Goal: Information Seeking & Learning: Learn about a topic

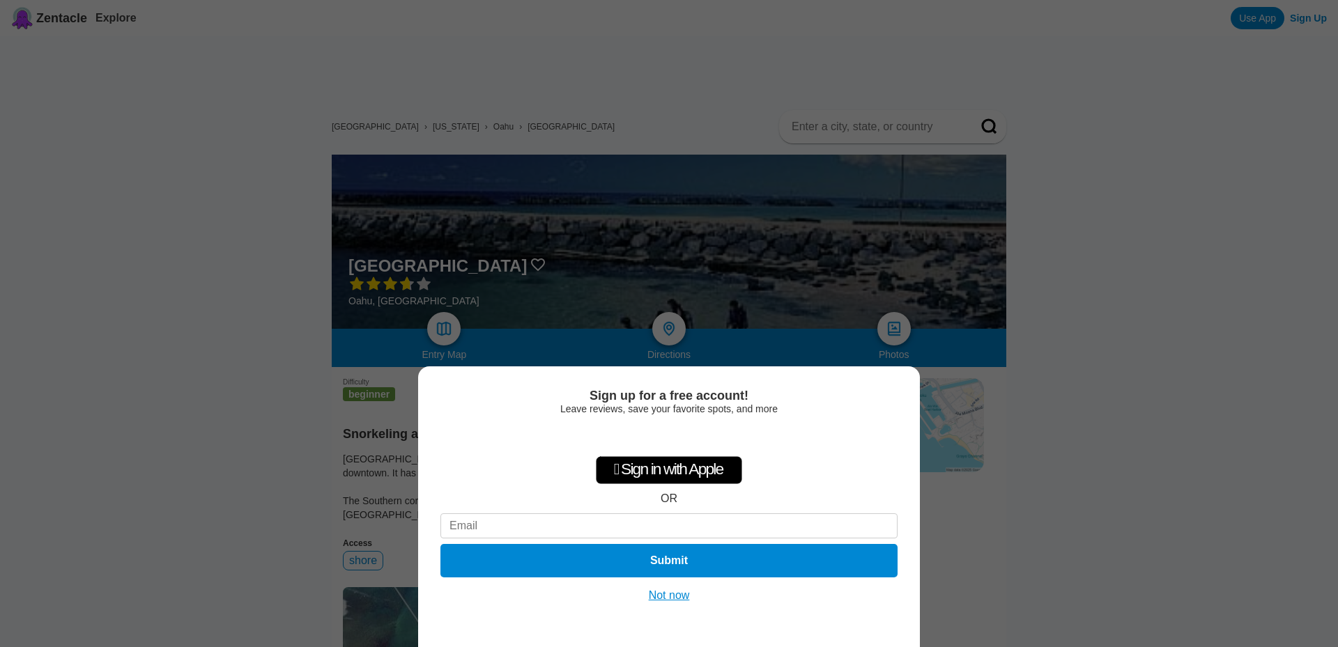
click at [661, 597] on button "Not now" at bounding box center [669, 596] width 49 height 14
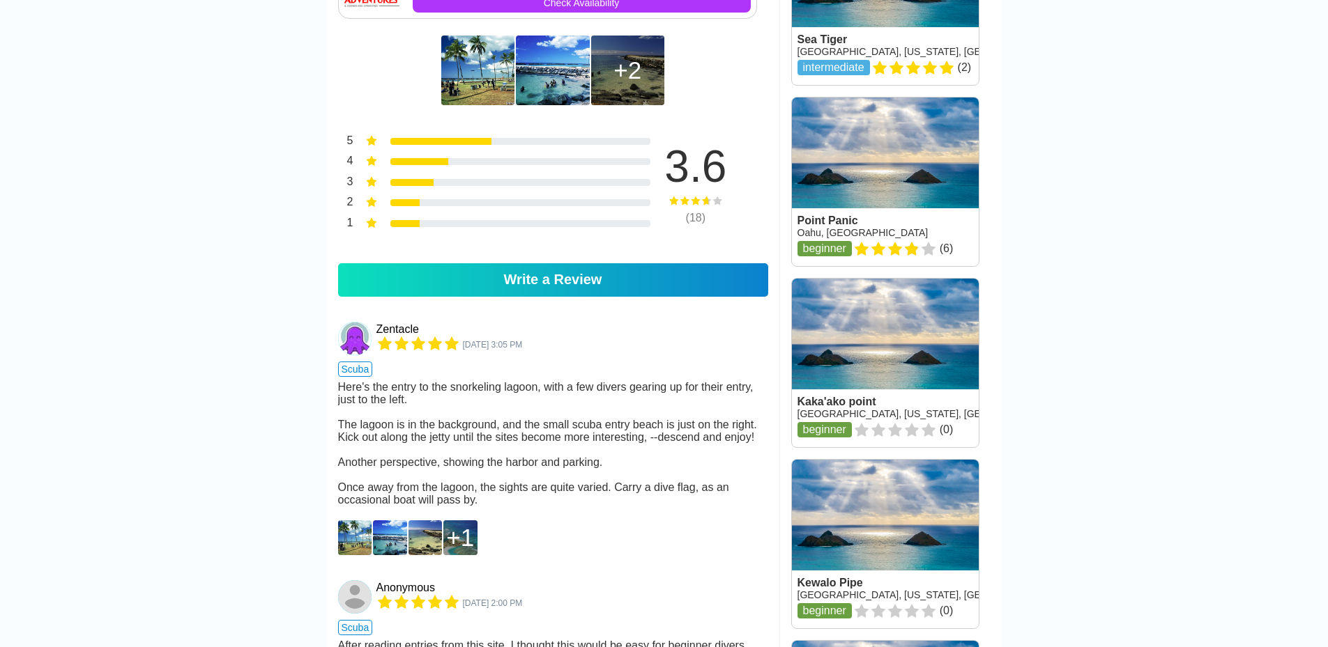
scroll to position [976, 0]
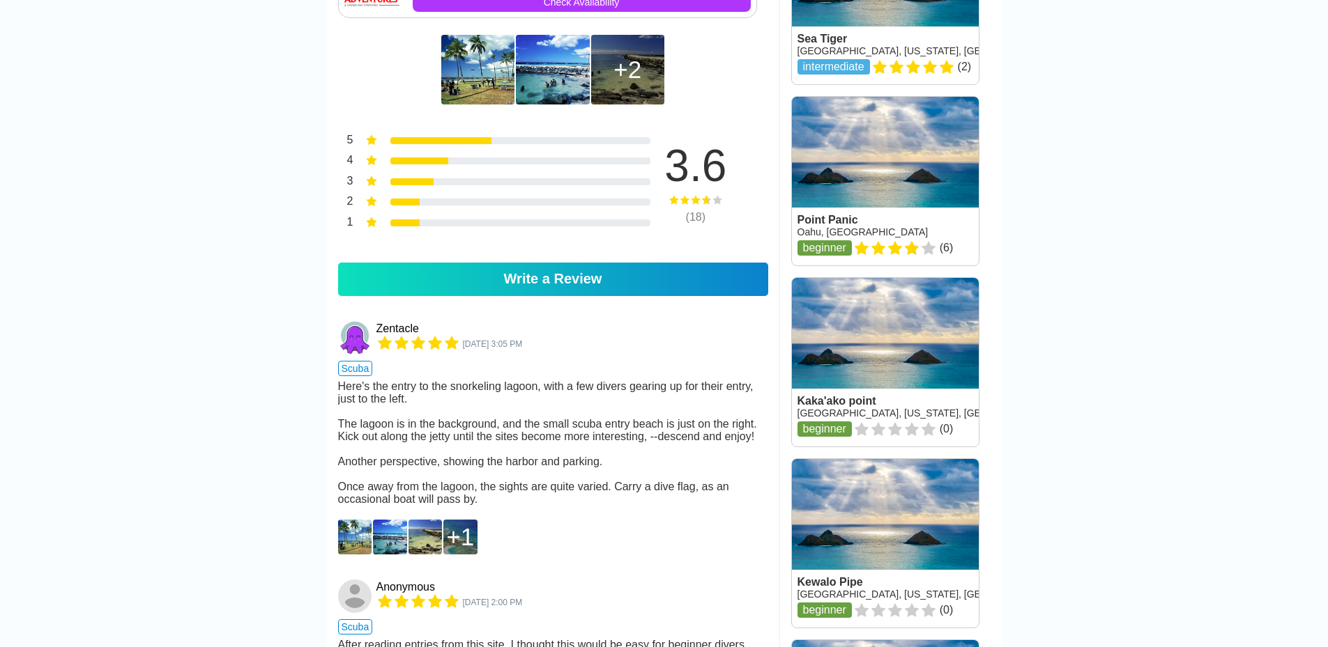
click at [357, 555] on img at bounding box center [355, 537] width 34 height 35
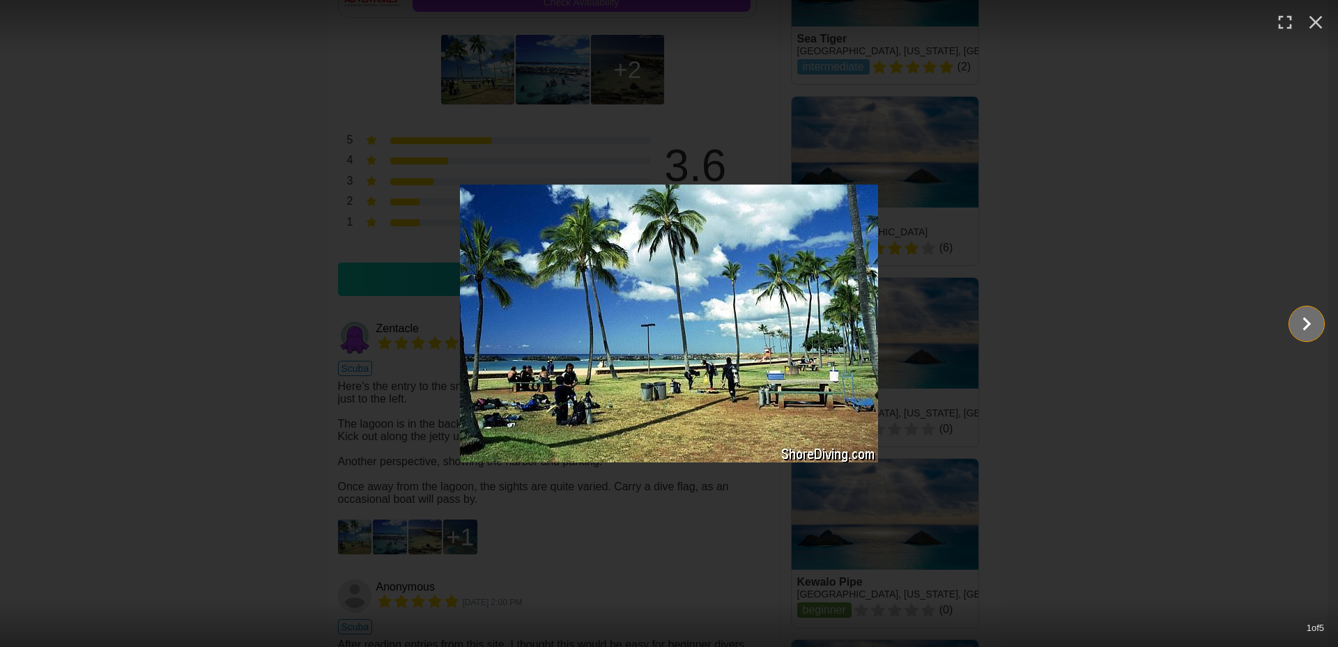
click at [1301, 324] on icon "Show slide 2 of 5" at bounding box center [1307, 323] width 26 height 33
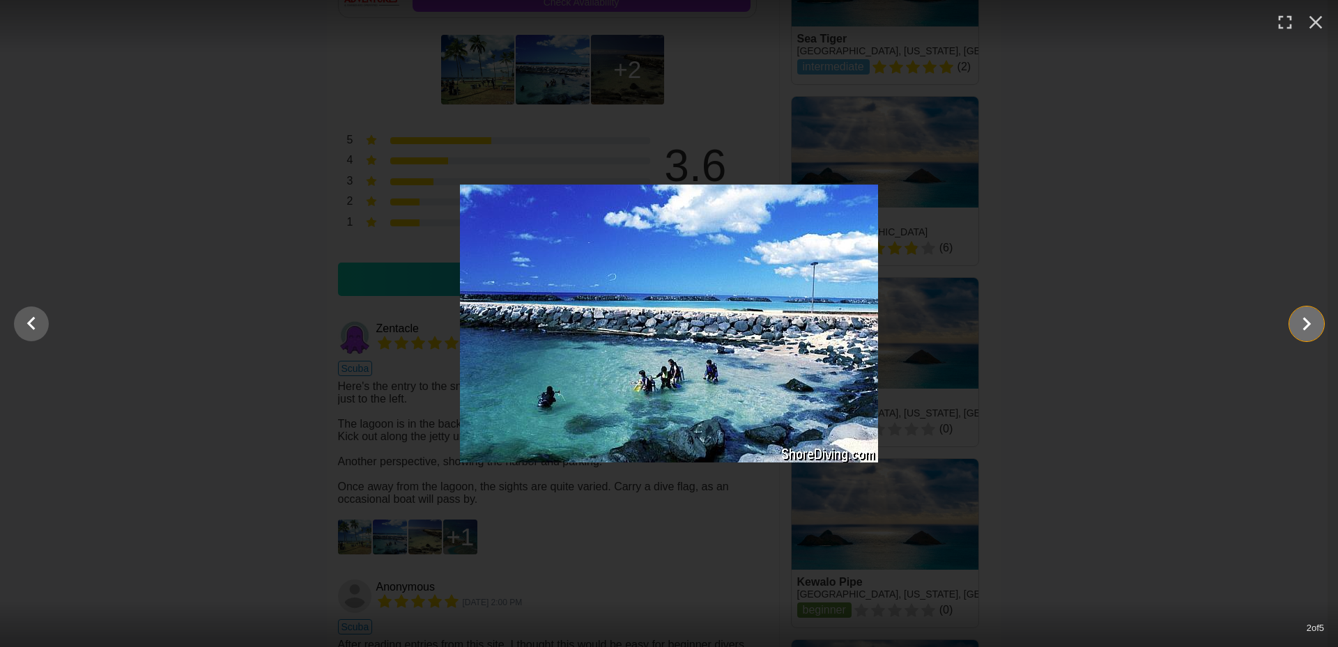
click at [1307, 326] on icon "Show slide 3 of 5" at bounding box center [1307, 323] width 8 height 13
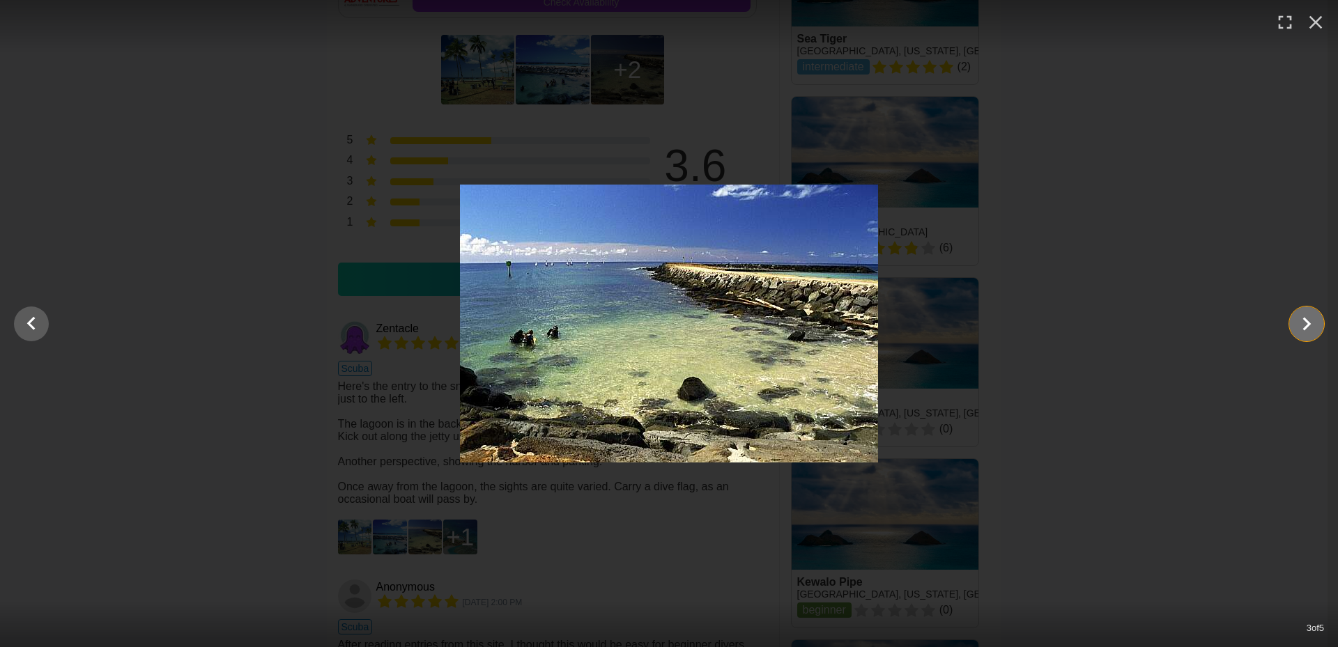
click at [1308, 325] on icon "Show slide 4 of 5" at bounding box center [1307, 323] width 8 height 13
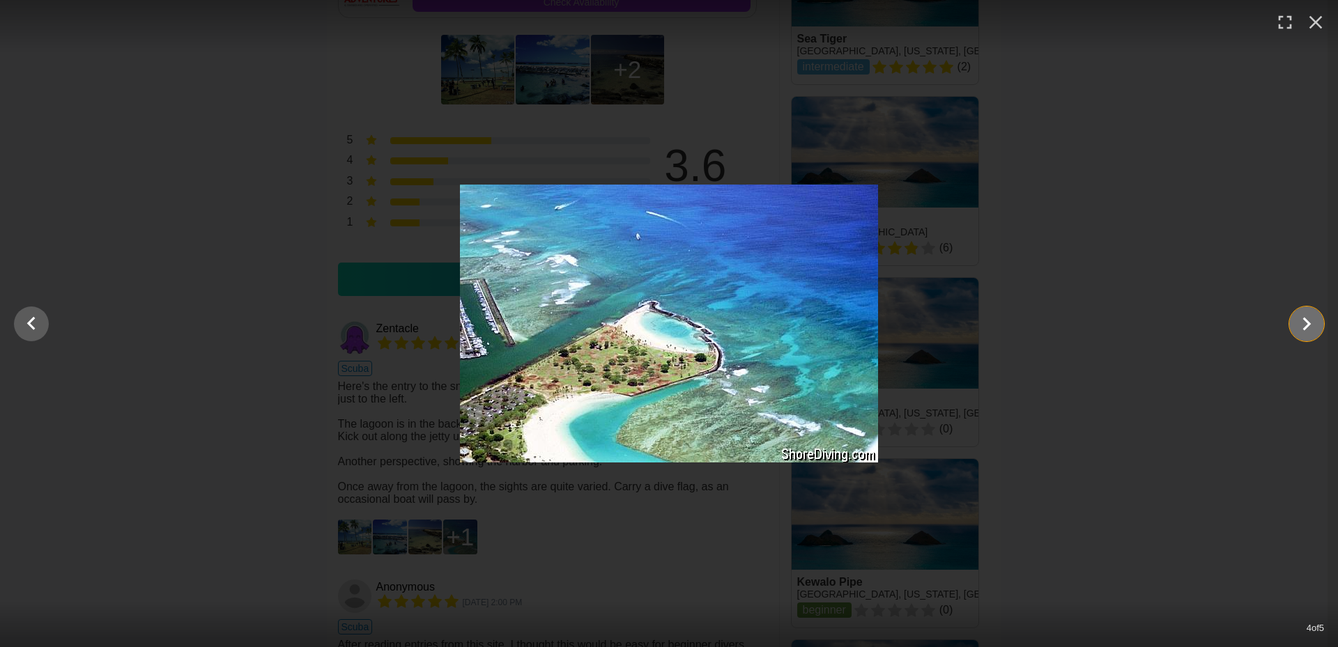
click at [1308, 325] on icon "Show slide 5 of 5" at bounding box center [1307, 323] width 8 height 13
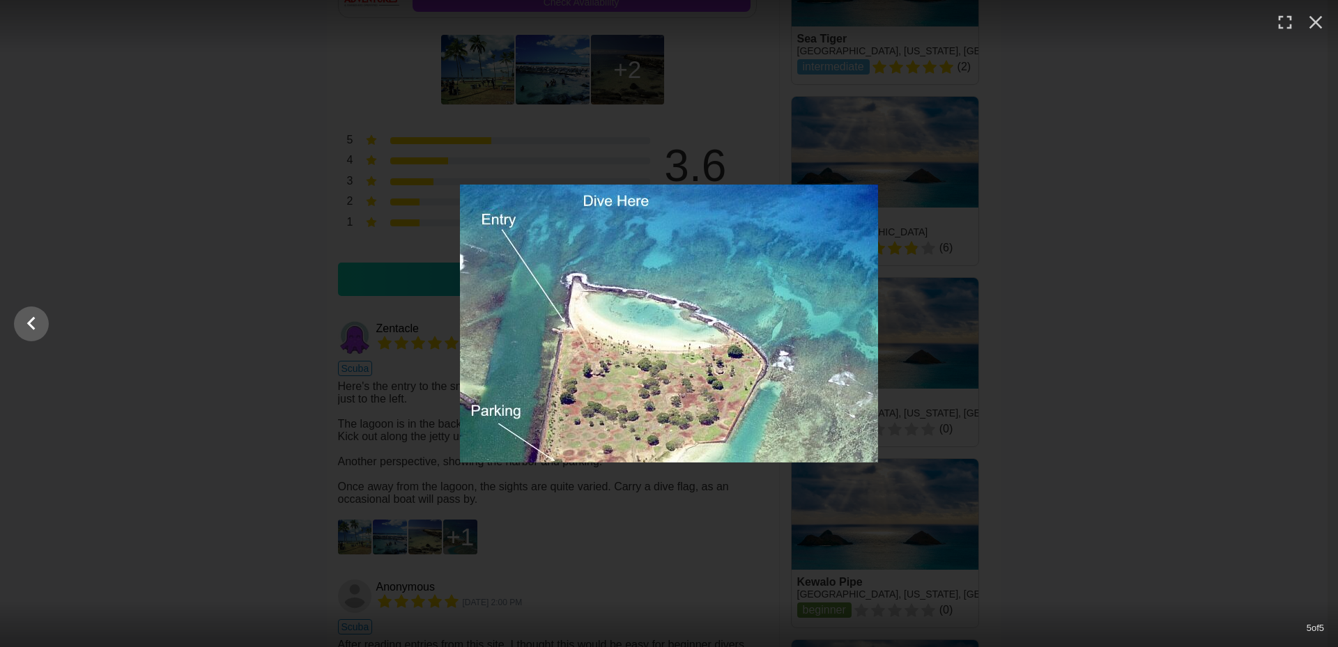
click at [1286, 323] on div at bounding box center [669, 324] width 1338 height 278
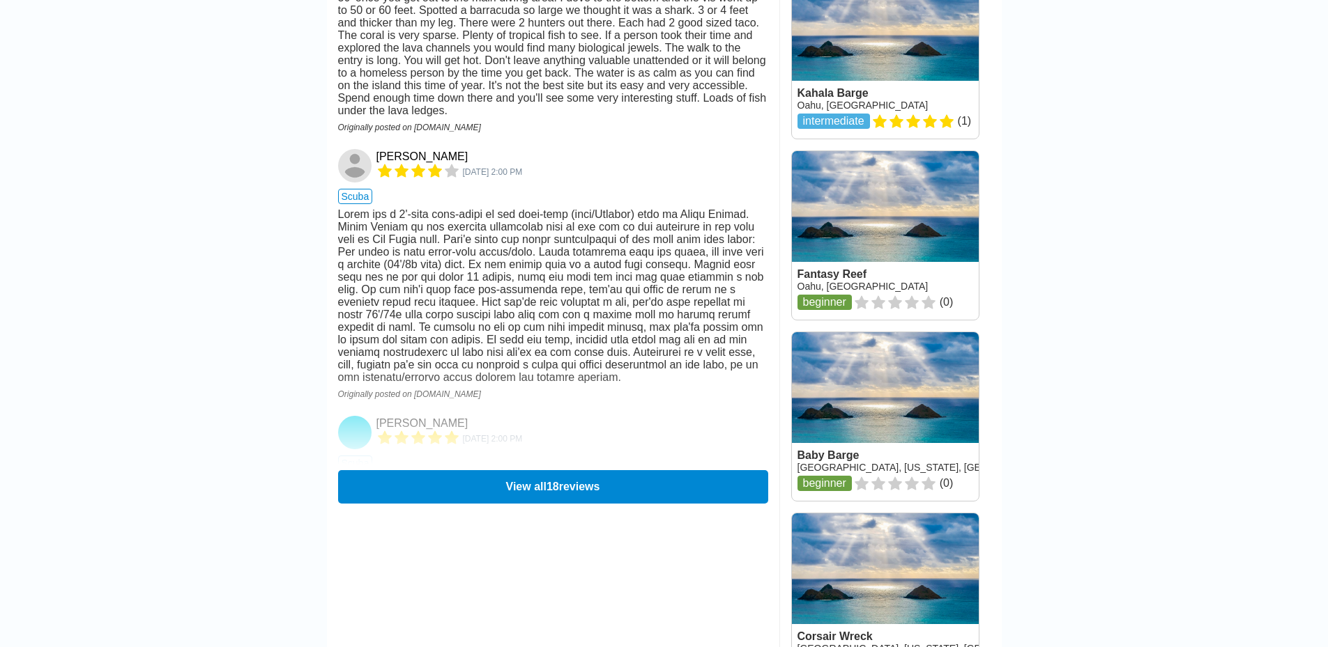
scroll to position [1882, 0]
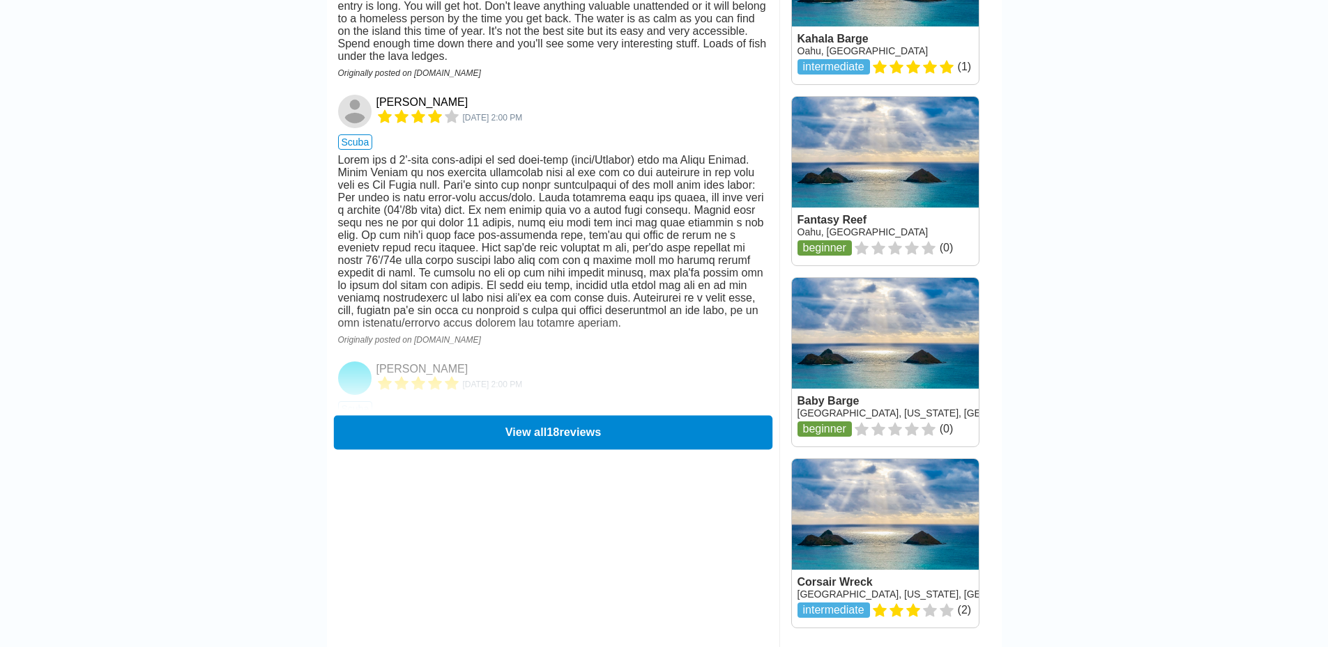
click at [535, 450] on button "View all 18 reviews" at bounding box center [552, 432] width 438 height 34
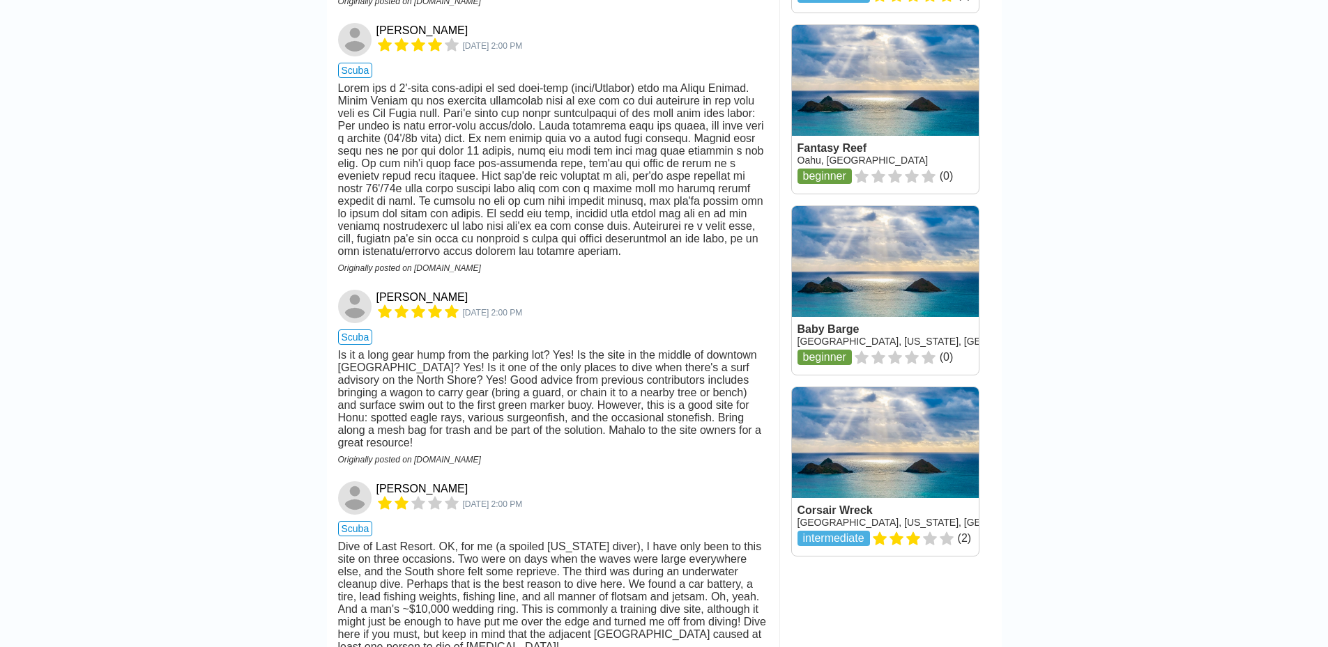
scroll to position [2091, 0]
